Goal: Task Accomplishment & Management: Manage account settings

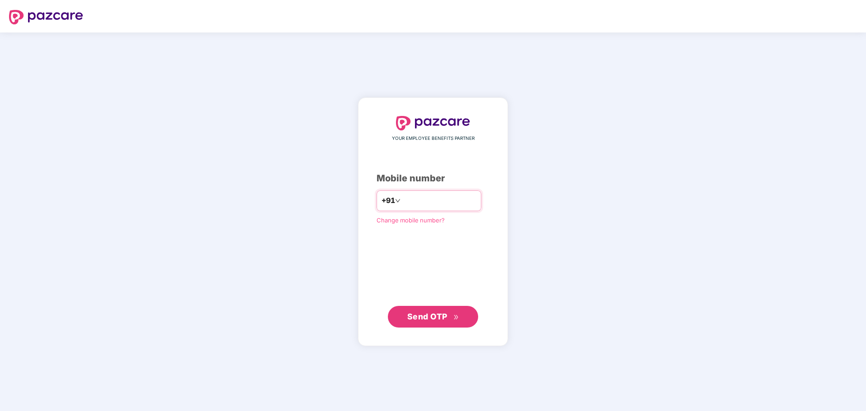
click at [420, 207] on input "number" at bounding box center [439, 201] width 74 height 14
click at [455, 315] on icon "double-right" at bounding box center [456, 317] width 6 height 6
click at [434, 314] on span "Send OTP" at bounding box center [427, 316] width 40 height 9
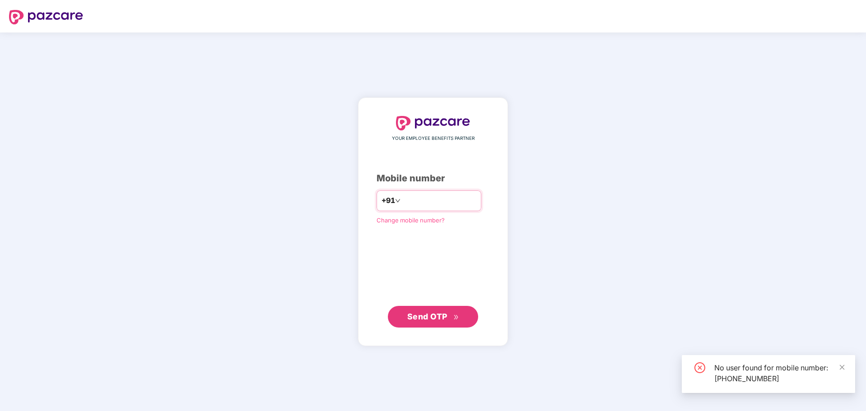
click at [445, 203] on input "**********" at bounding box center [439, 201] width 74 height 14
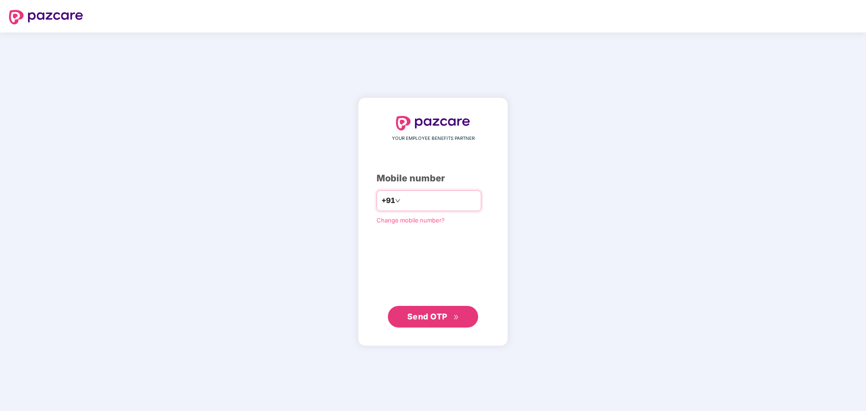
type input "**********"
click at [432, 307] on button "Send OTP" at bounding box center [433, 317] width 90 height 22
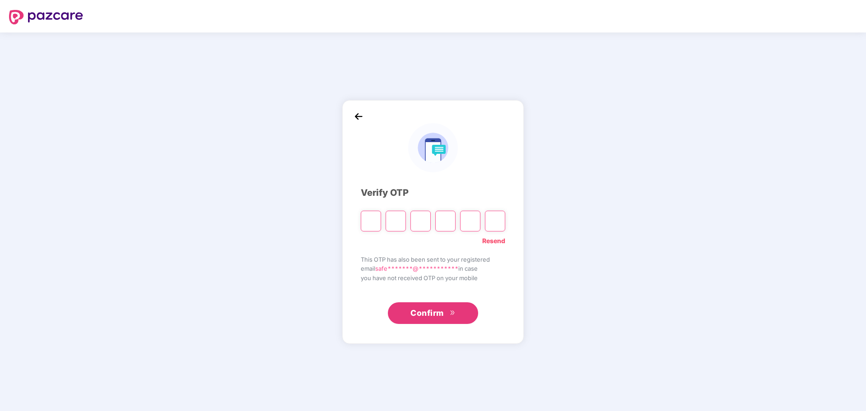
paste input "*"
type input "*"
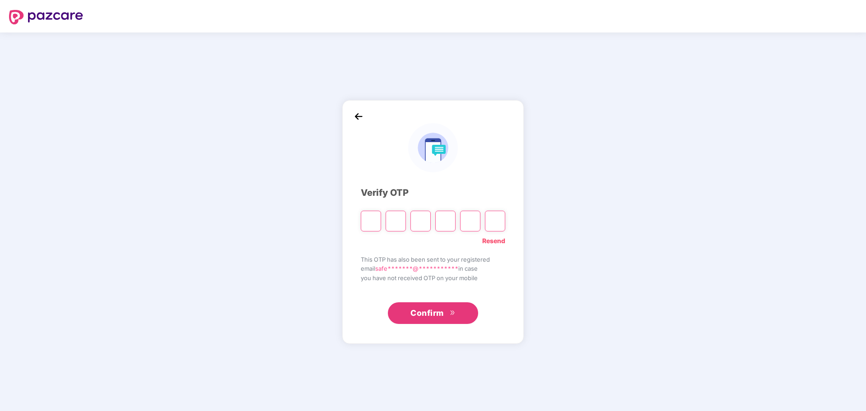
type input "*"
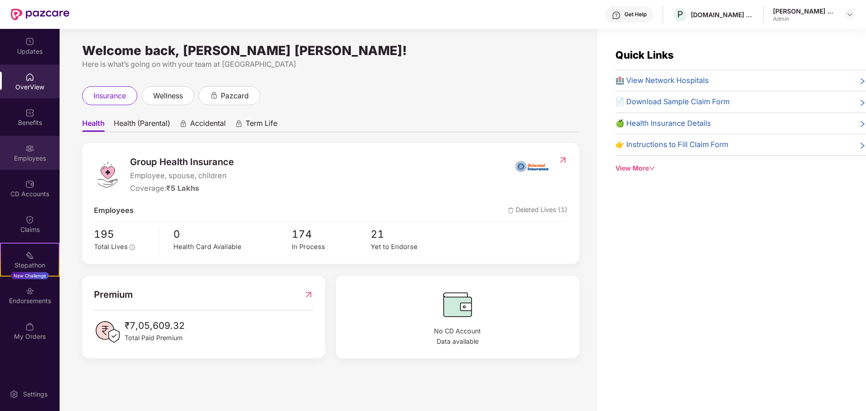
click at [27, 161] on div "Employees" at bounding box center [30, 158] width 60 height 9
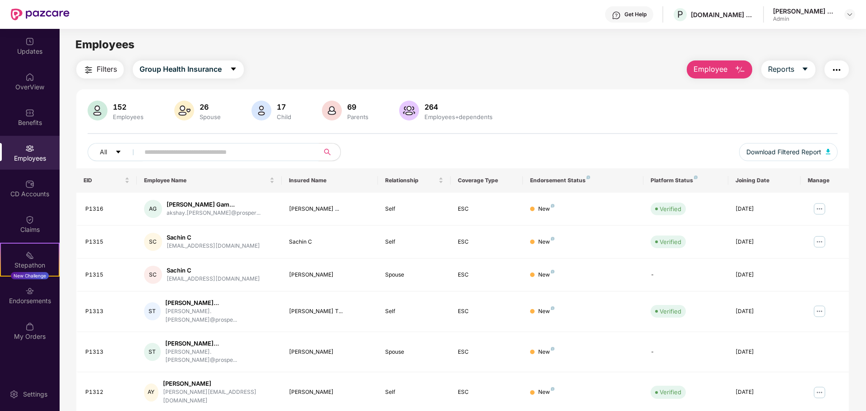
click at [270, 148] on input "text" at bounding box center [226, 152] width 162 height 14
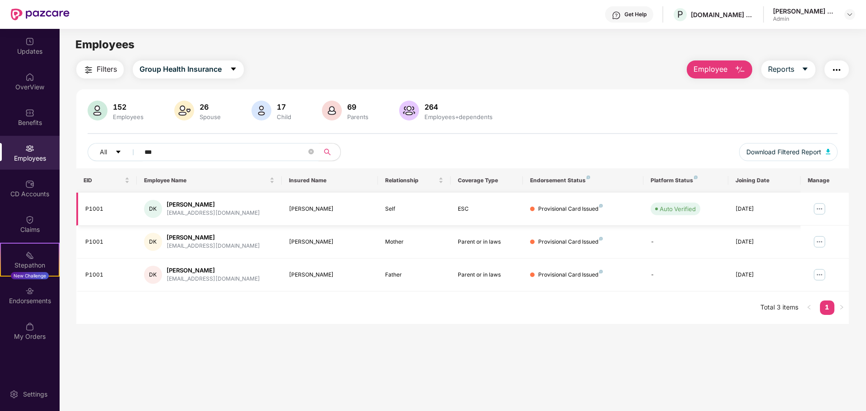
type input "***"
click at [818, 212] on img at bounding box center [819, 209] width 14 height 14
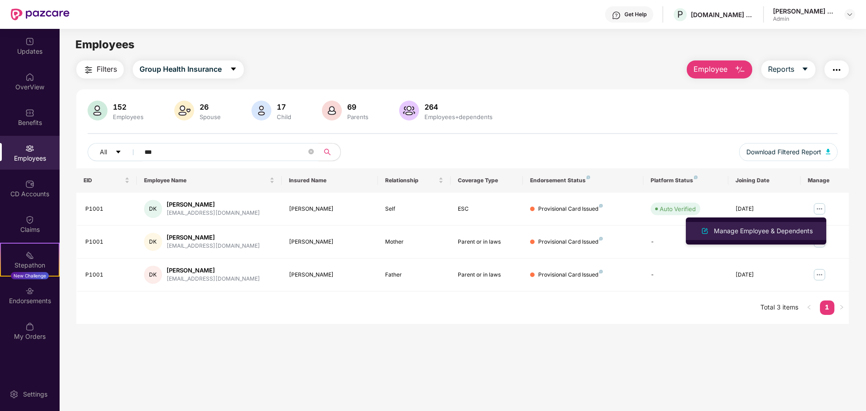
click at [765, 228] on div "Manage Employee & Dependents" at bounding box center [763, 231] width 103 height 10
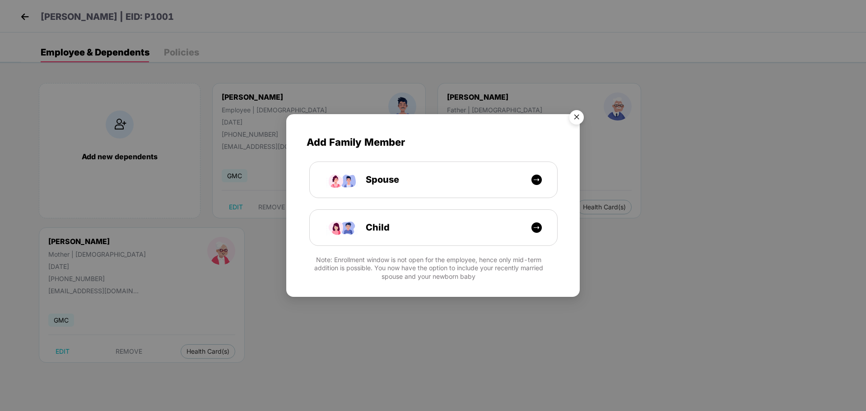
click at [575, 121] on img "Close" at bounding box center [576, 118] width 25 height 25
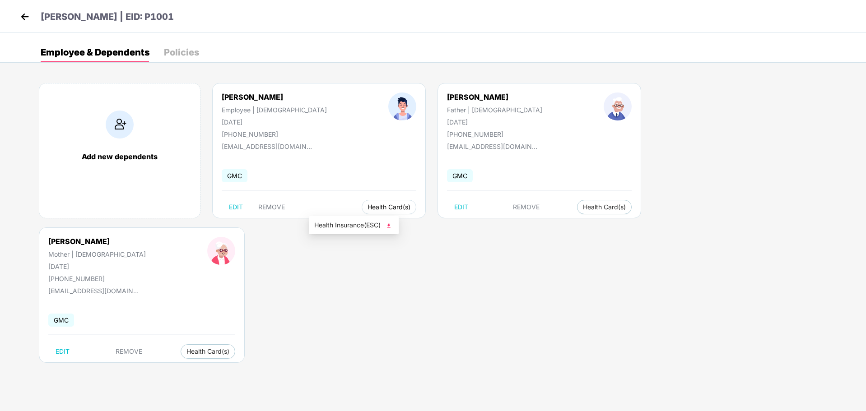
click at [368, 210] on span "Health Card(s)" at bounding box center [389, 207] width 43 height 5
click at [573, 238] on div "Add new dependents [PERSON_NAME] Employee | [DEMOGRAPHIC_DATA] [DATE] [PHONE_NU…" at bounding box center [443, 228] width 845 height 316
click at [229, 350] on span "Health Card(s)" at bounding box center [207, 352] width 43 height 5
click at [681, 227] on span "Health Insurance(Parent or inlaw)" at bounding box center [716, 225] width 111 height 10
click at [203, 51] on div "Employee & Dependents Policies" at bounding box center [443, 52] width 845 height 20
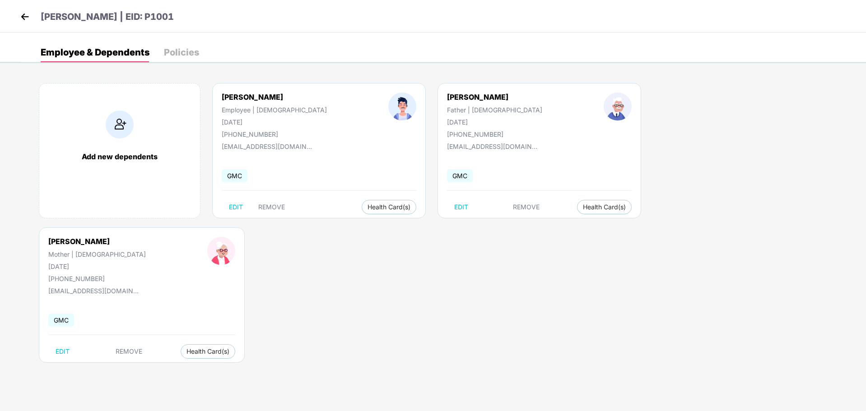
click at [188, 52] on div "Policies" at bounding box center [181, 52] width 35 height 9
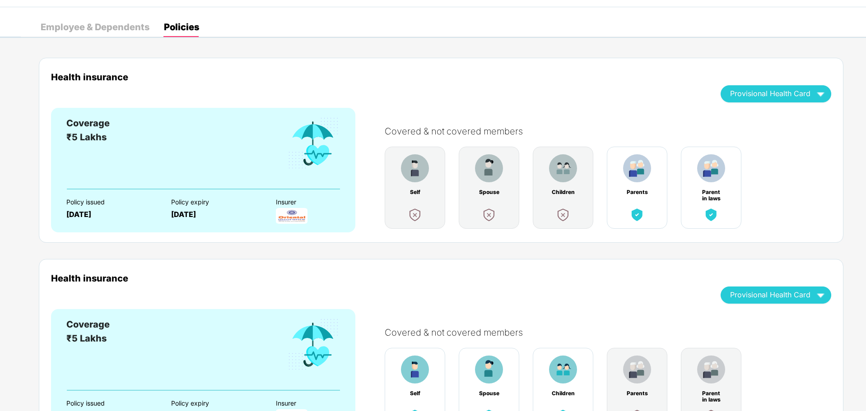
scroll to position [88, 0]
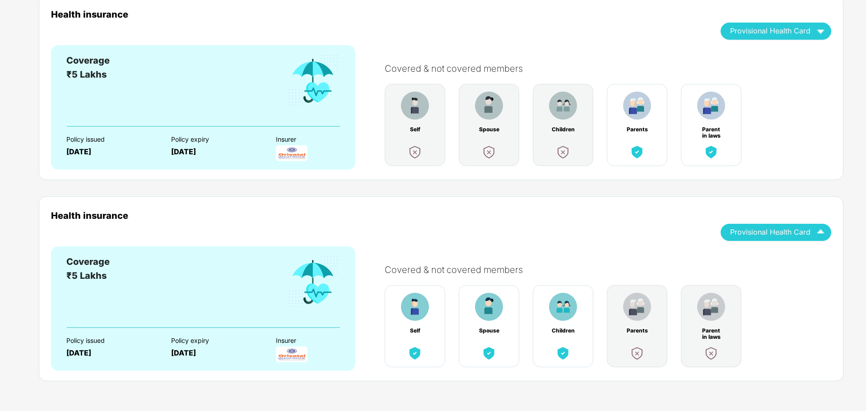
click at [793, 238] on div "Provisional Health Card" at bounding box center [776, 232] width 92 height 16
click at [779, 42] on div "Provisional Health Card" at bounding box center [769, 34] width 124 height 23
click at [775, 33] on span "Provisional Health Card" at bounding box center [770, 30] width 80 height 5
click at [687, 37] on div "Health insurance Provisional Health Card" at bounding box center [441, 27] width 780 height 36
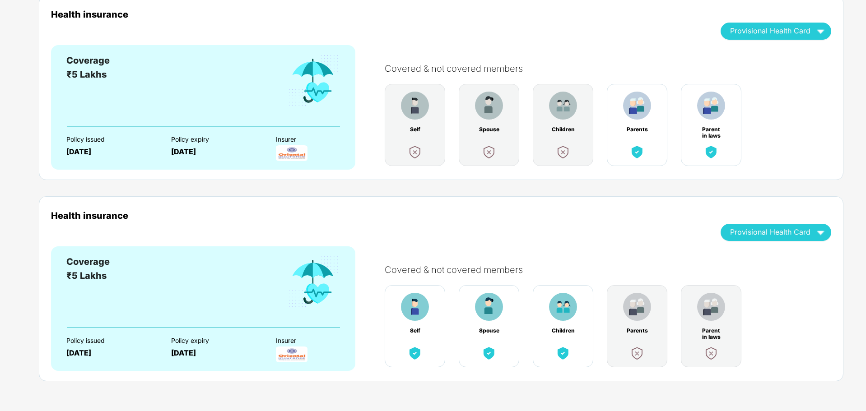
scroll to position [0, 0]
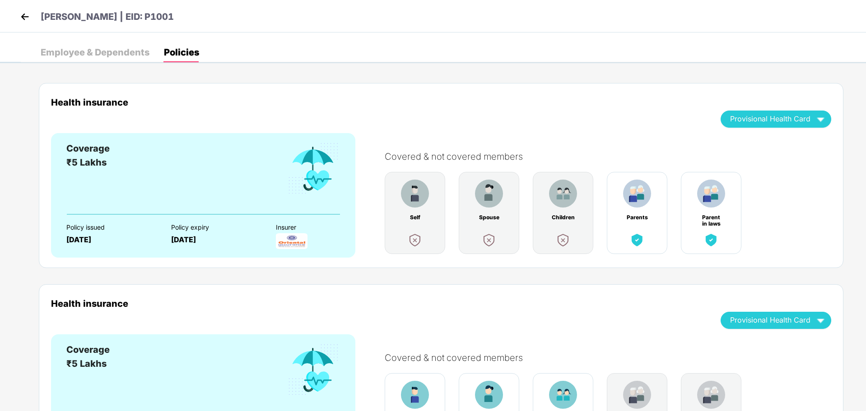
click at [25, 14] on img at bounding box center [25, 17] width 14 height 14
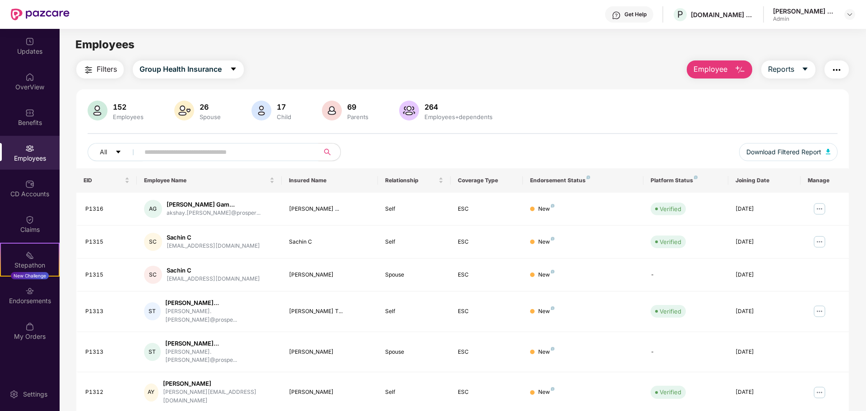
click at [40, 12] on img at bounding box center [40, 15] width 59 height 12
